Goal: Transaction & Acquisition: Purchase product/service

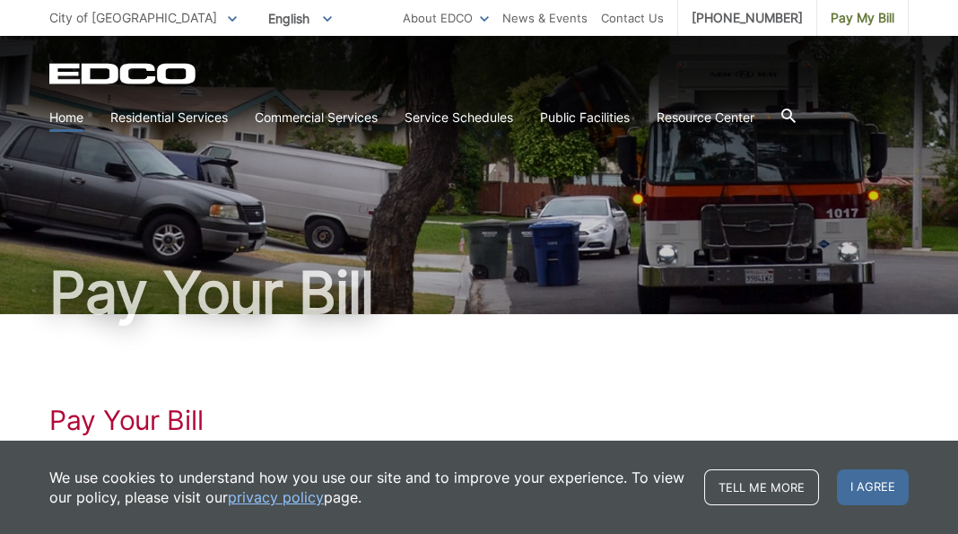
click at [70, 114] on link "Home" at bounding box center [66, 118] width 34 height 20
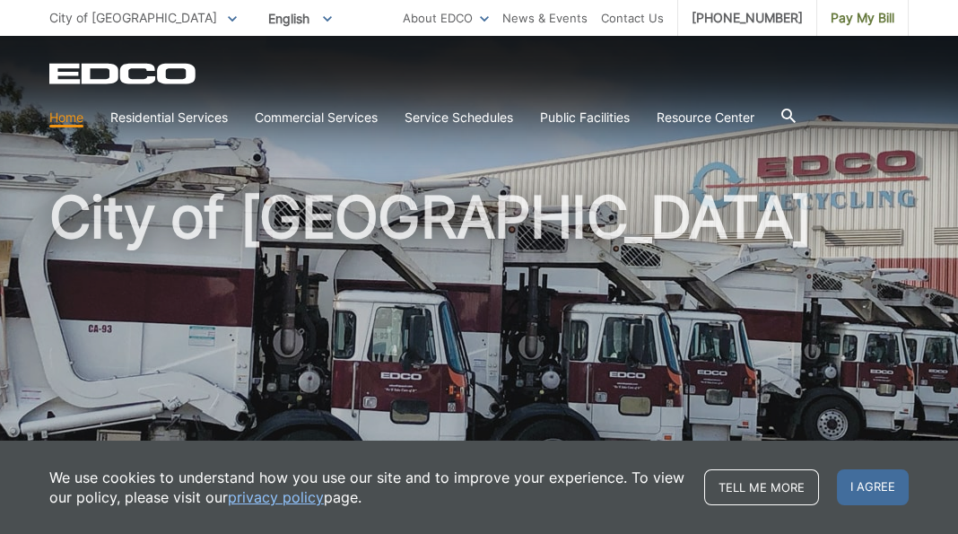
click at [63, 117] on link "Home" at bounding box center [66, 118] width 34 height 20
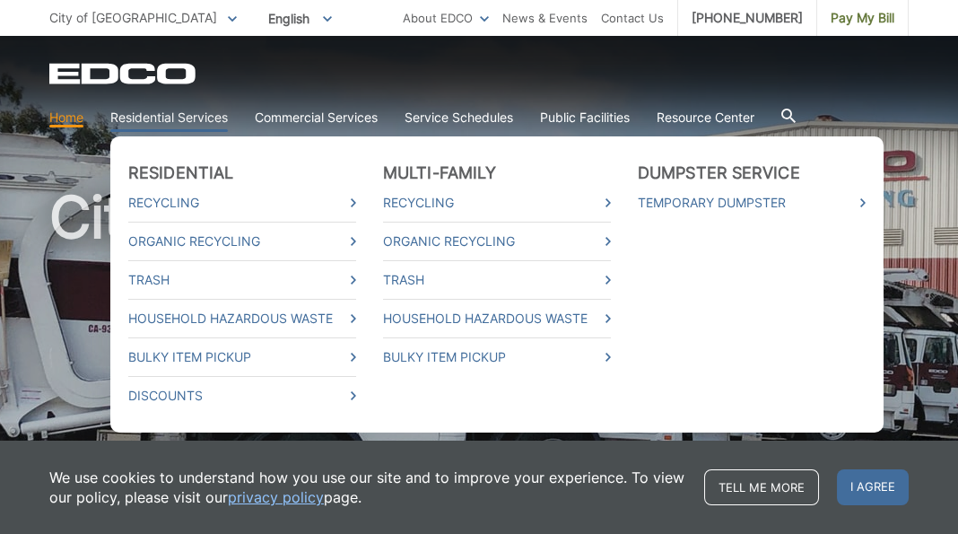
click at [131, 109] on link "Residential Services" at bounding box center [168, 118] width 117 height 20
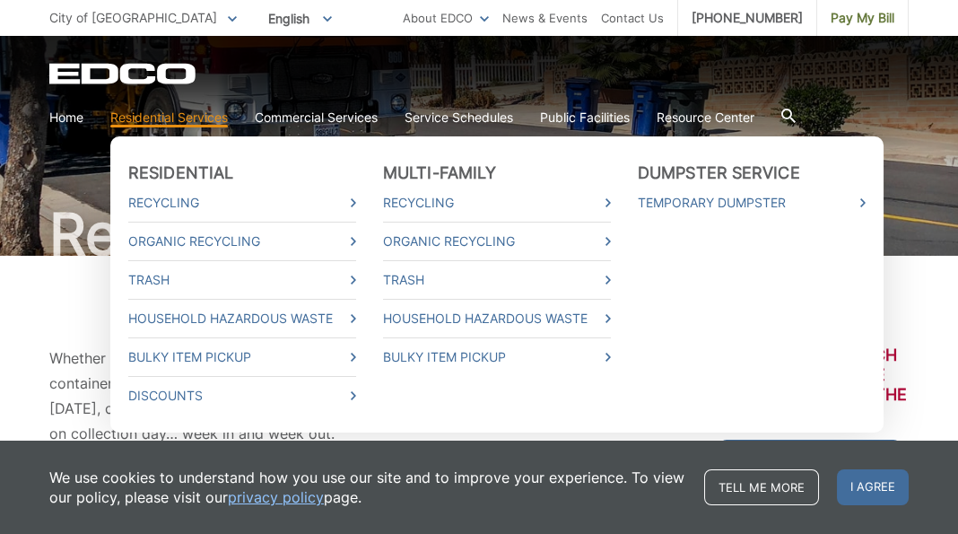
scroll to position [90, 0]
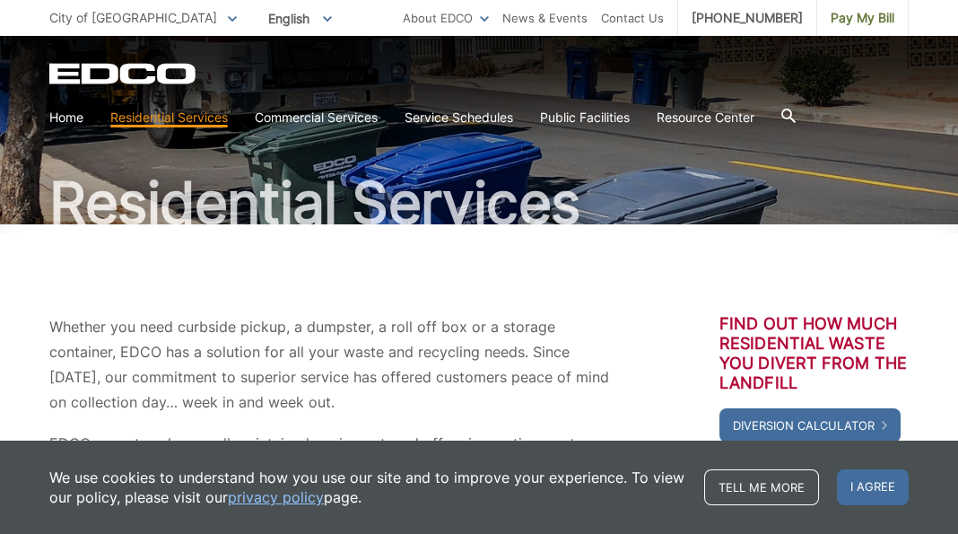
click at [125, 381] on p "Whether you need curbside pickup, a dumpster, a roll off box or a storage conta…" at bounding box center [329, 364] width 561 height 100
click at [862, 12] on span "Pay My Bill" at bounding box center [863, 18] width 64 height 20
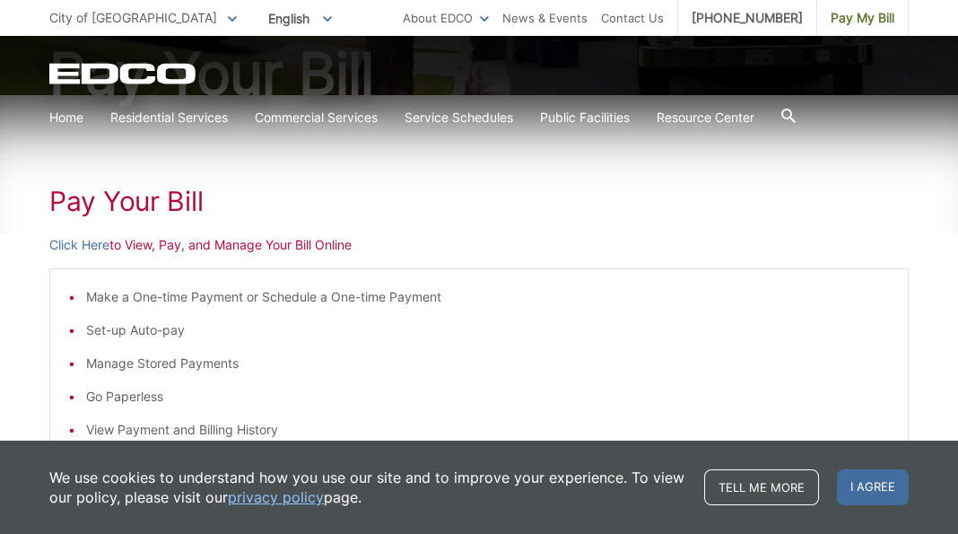
scroll to position [269, 0]
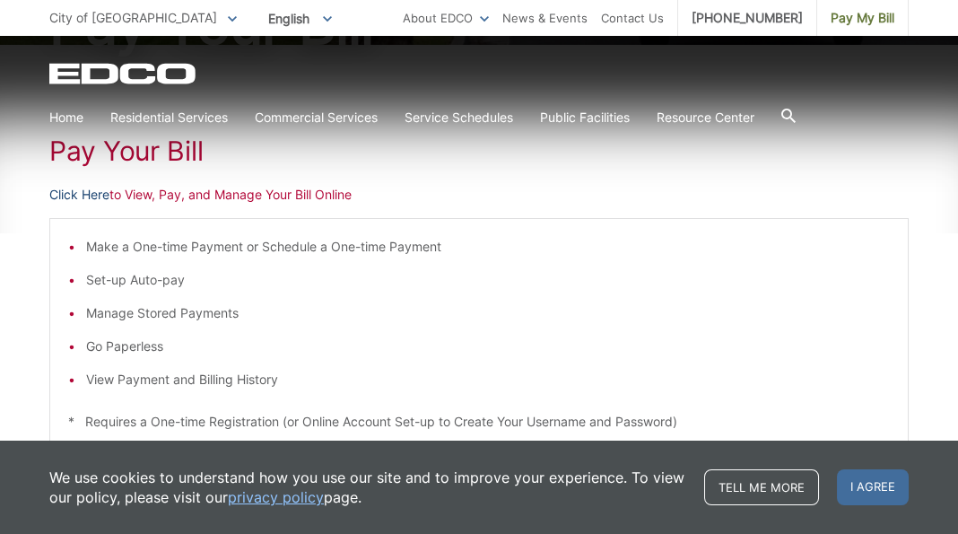
click at [65, 195] on link "Click Here" at bounding box center [79, 195] width 60 height 20
